Goal: Information Seeking & Learning: Find specific page/section

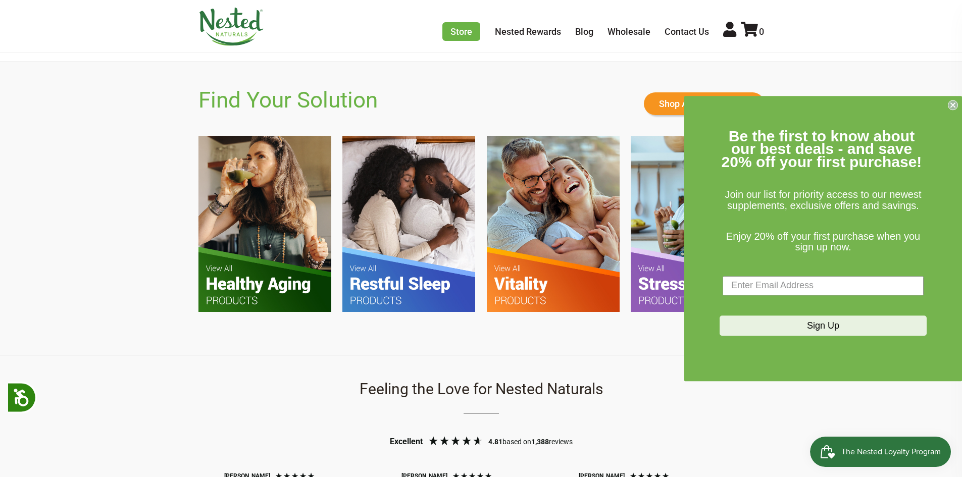
click at [951, 106] on circle "Close dialog" at bounding box center [954, 105] width 10 height 10
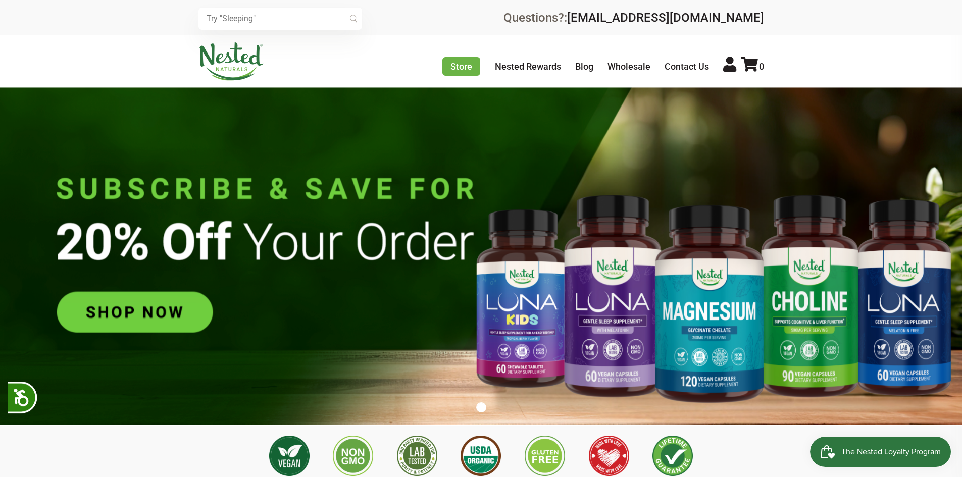
click at [487, 76] on div "Store Healthy Aging Super Greens D-Mannose Choline Restful Sleep LUNA Sleep Sup…" at bounding box center [482, 61] width 566 height 38
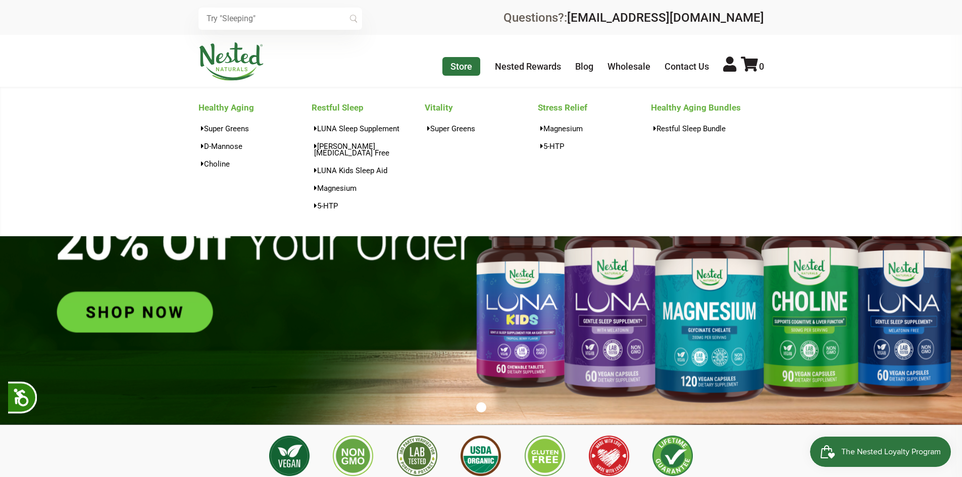
click at [476, 66] on link "Store" at bounding box center [462, 66] width 38 height 19
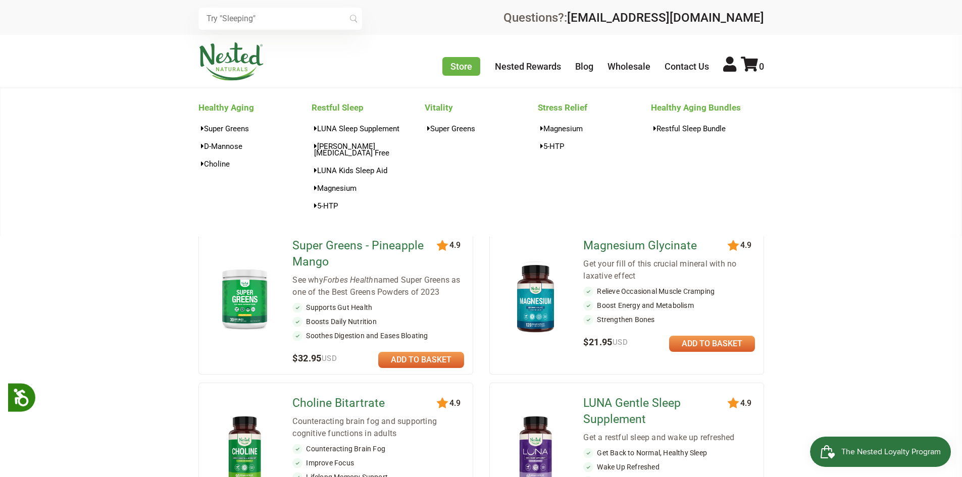
click at [887, 185] on div "Healthy Aging Super Greens D-Mannose Choline Restful Sleep LUNA Sleep Supplemen…" at bounding box center [481, 162] width 962 height 150
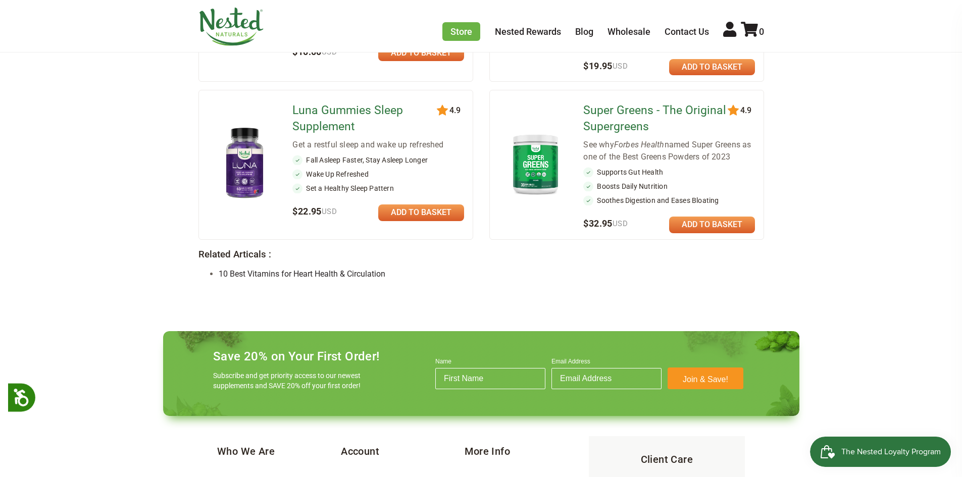
scroll to position [858, 0]
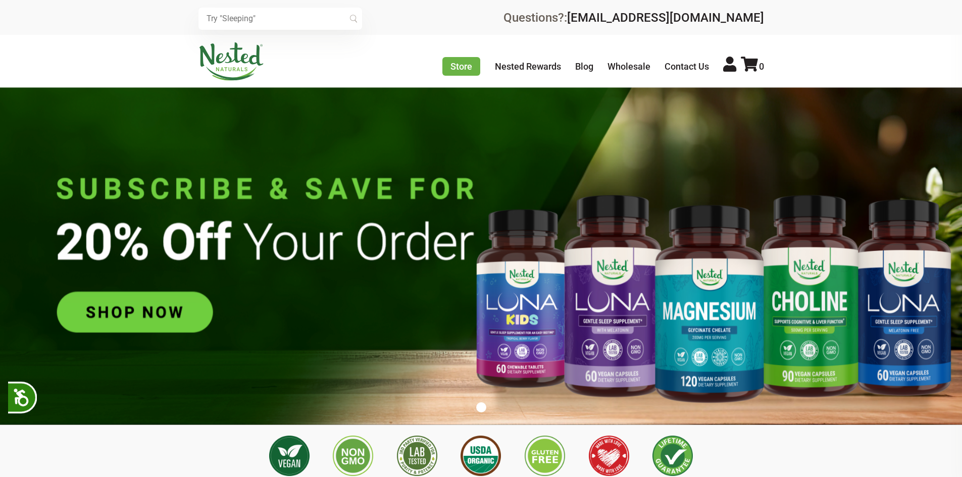
drag, startPoint x: 209, startPoint y: 189, endPoint x: 220, endPoint y: 186, distance: 11.0
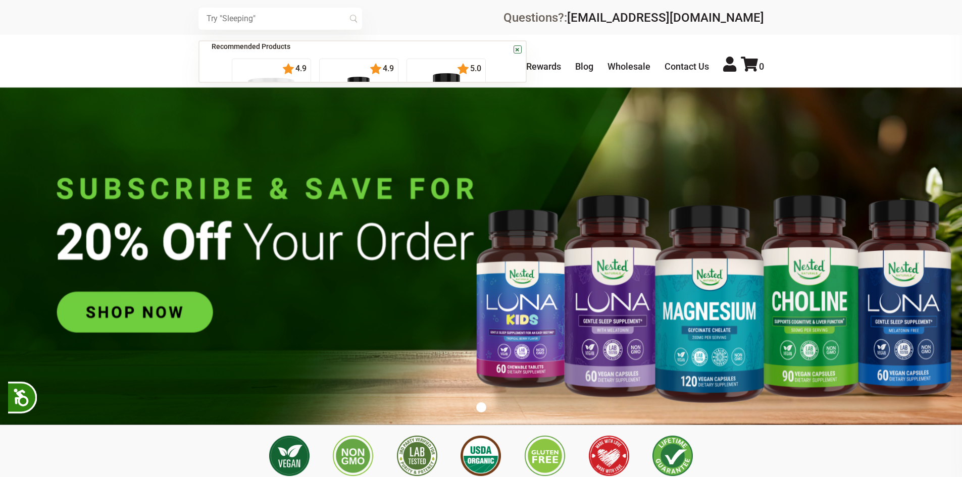
click at [247, 21] on input "text" at bounding box center [281, 19] width 164 height 22
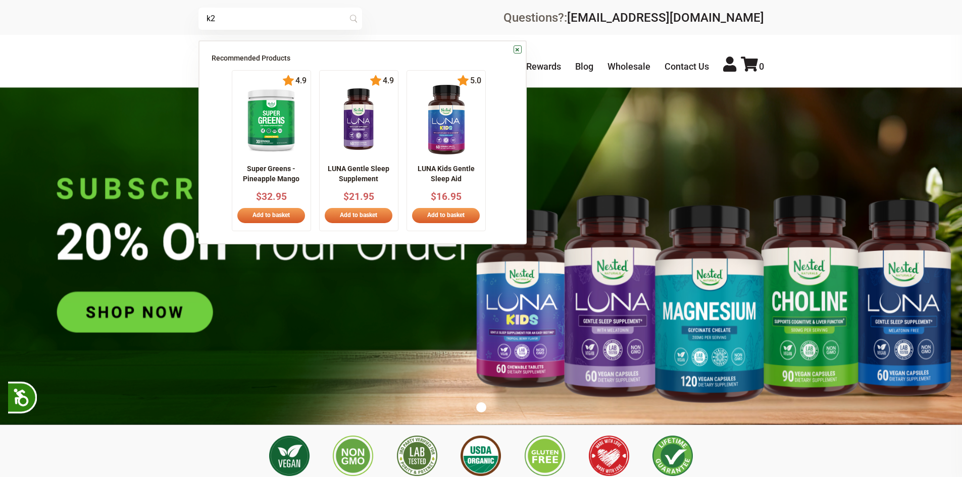
type input "k2"
click at [464, 16] on div "k2 × Recommended Products Previous 150 4.9 LUNA Gentle Sleep Supplement $21.95 …" at bounding box center [482, 19] width 566 height 22
click at [515, 48] on link "×" at bounding box center [518, 49] width 8 height 8
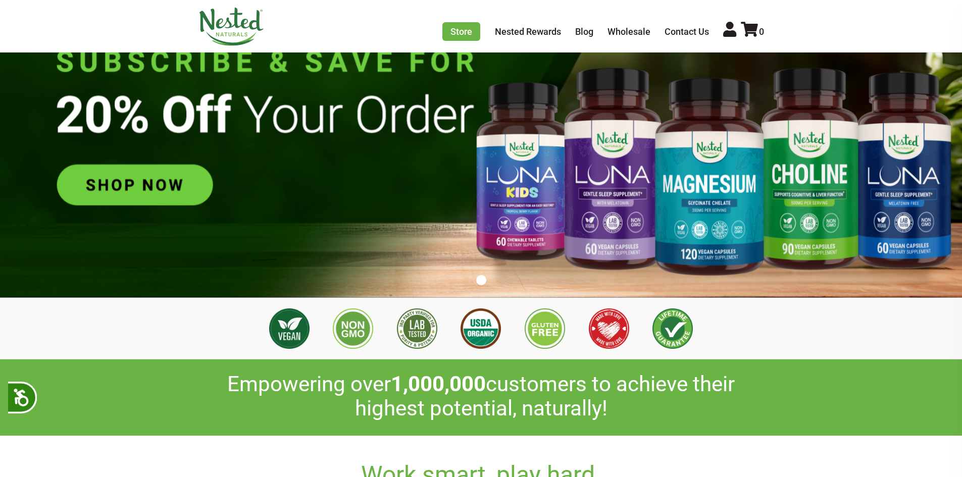
scroll to position [0, 355]
